Goal: Check status

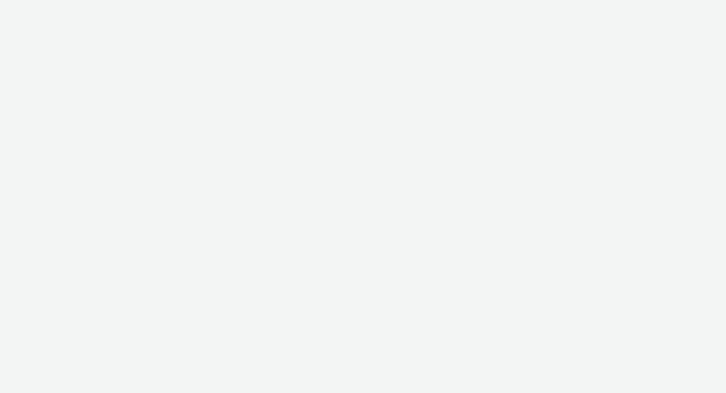
select select "f4db3760-27fe-4d14-9c44-df0c95b595a4"
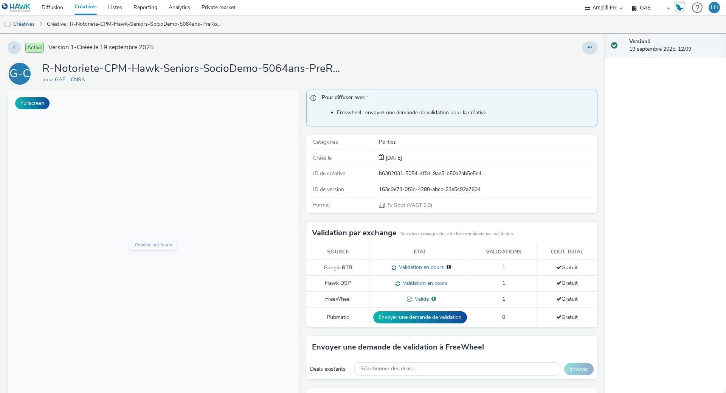
scroll to position [69, 0]
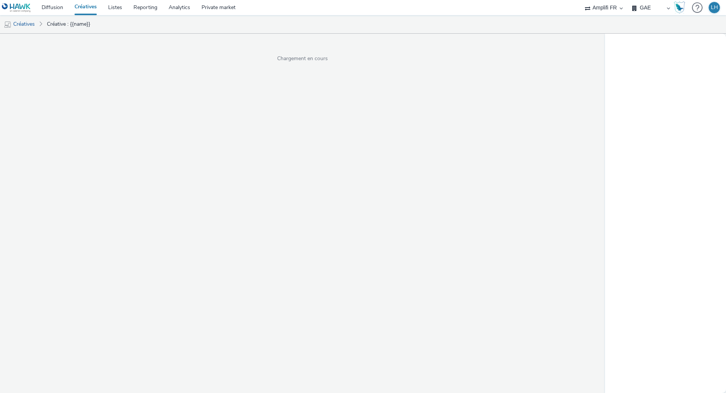
select select "f4db3760-27fe-4d14-9c44-df0c95b595a4"
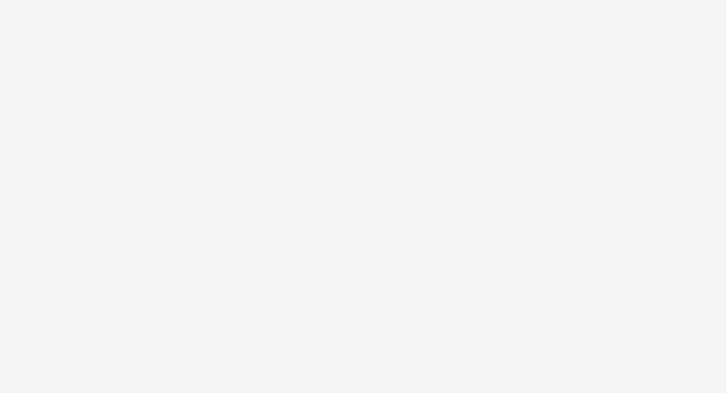
select select "f4db3760-27fe-4d14-9c44-df0c95b595a4"
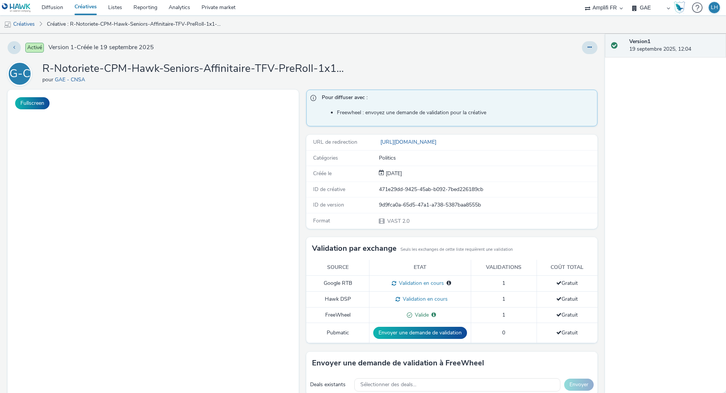
select select "f4db3760-27fe-4d14-9c44-df0c95b595a4"
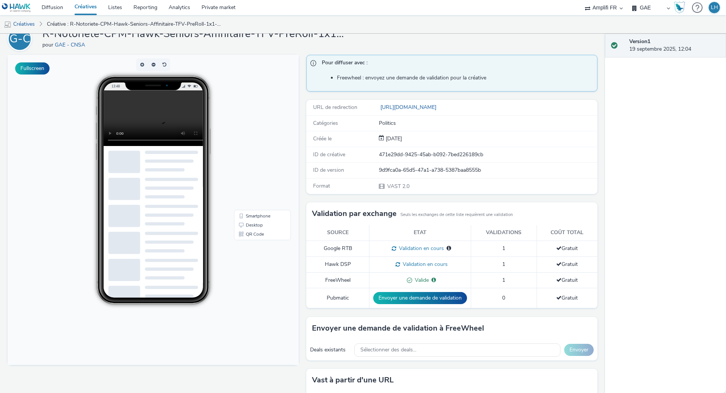
scroll to position [84, 0]
